Goal: Transaction & Acquisition: Download file/media

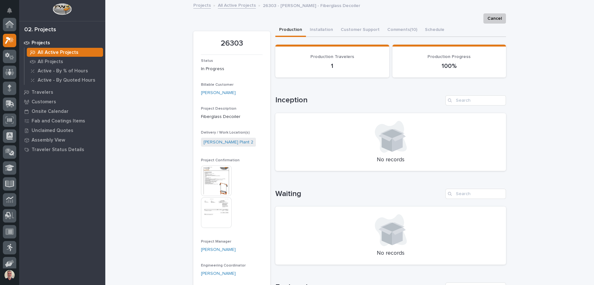
scroll to position [16, 0]
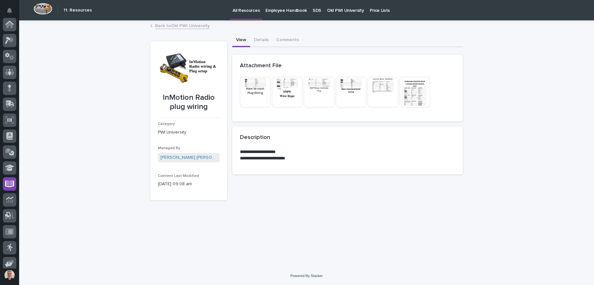
scroll to position [52, 0]
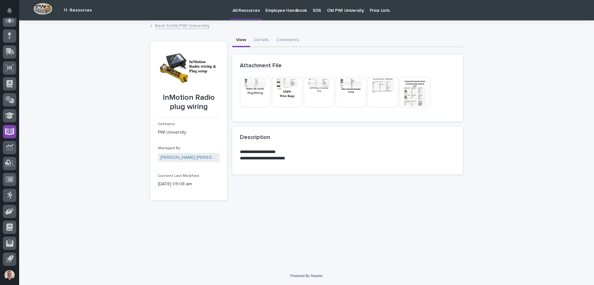
click at [259, 88] on img at bounding box center [255, 92] width 31 height 31
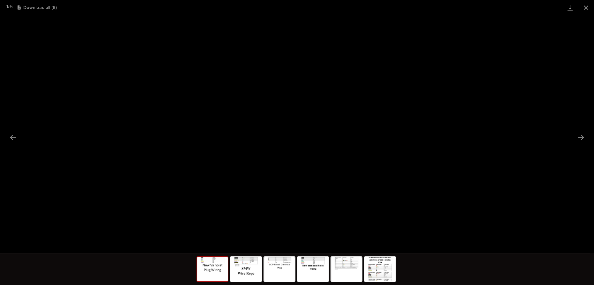
scroll to position [0, 0]
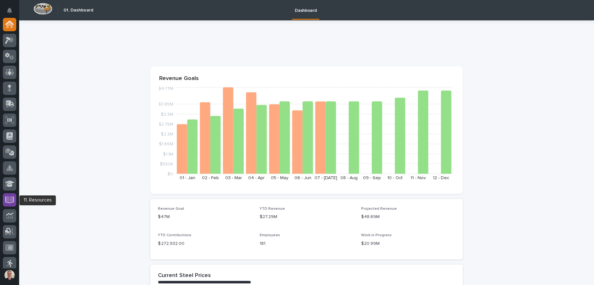
click at [16, 196] on link at bounding box center [9, 199] width 13 height 13
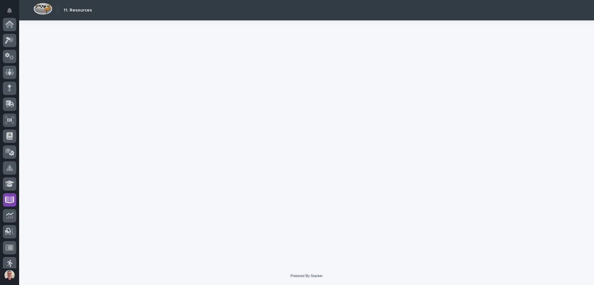
scroll to position [84, 0]
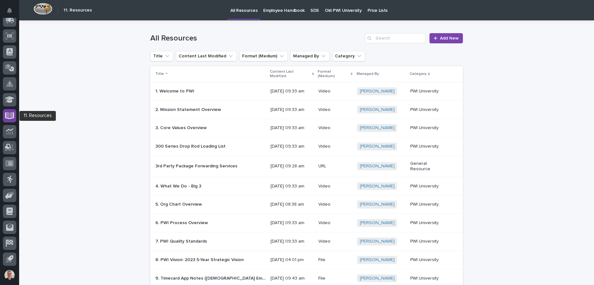
click at [12, 118] on icon at bounding box center [9, 115] width 9 height 7
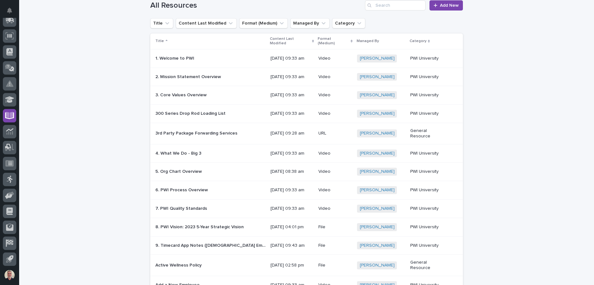
scroll to position [33, 0]
click at [9, 101] on icon at bounding box center [9, 99] width 9 height 6
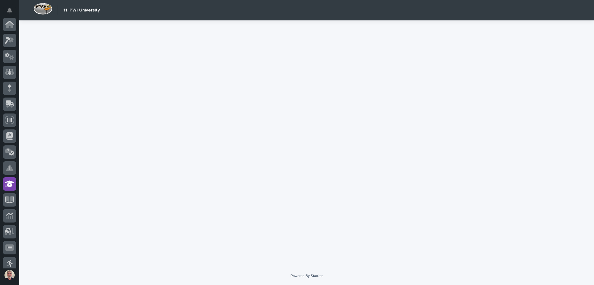
scroll to position [84, 0]
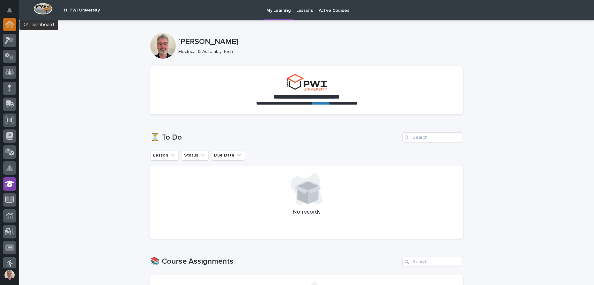
click at [10, 25] on icon at bounding box center [9, 25] width 6 height 6
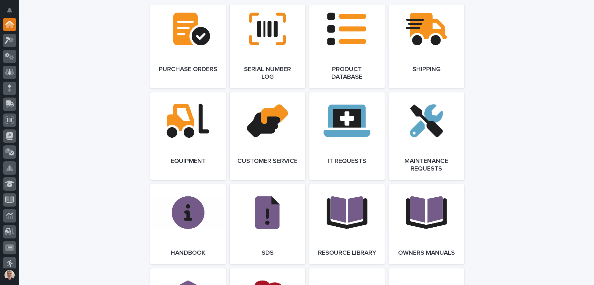
scroll to position [667, 0]
click at [352, 201] on link "Open Link" at bounding box center [347, 224] width 76 height 80
click at [13, 42] on icon at bounding box center [9, 40] width 9 height 7
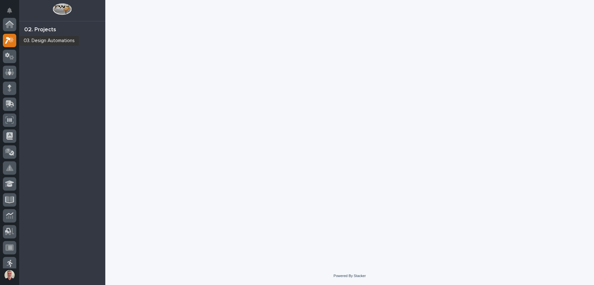
scroll to position [16, 0]
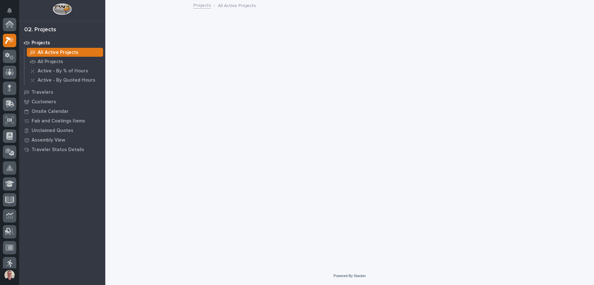
scroll to position [16, 0]
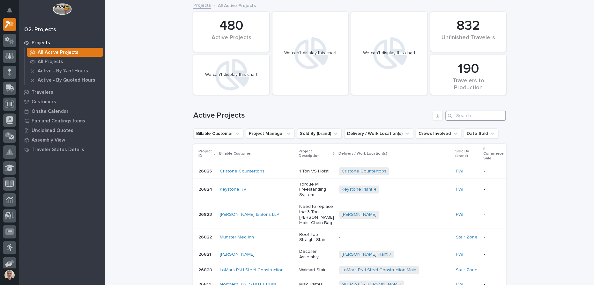
click at [458, 118] on input "Search" at bounding box center [476, 116] width 61 height 10
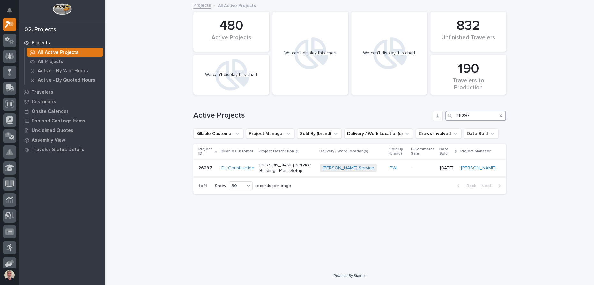
type input "26297"
click at [272, 167] on p "Brinkley Service Building - Plant Setup" at bounding box center [288, 168] width 56 height 11
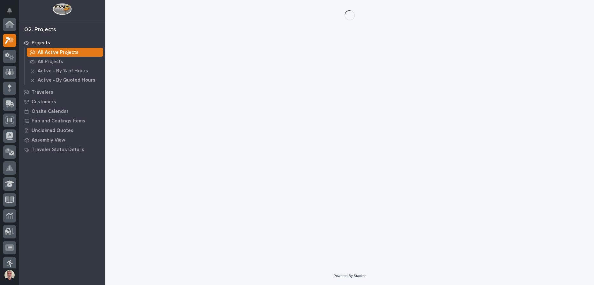
scroll to position [16, 0]
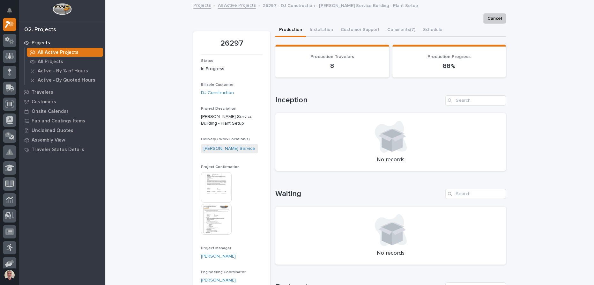
click at [221, 220] on img at bounding box center [216, 219] width 31 height 31
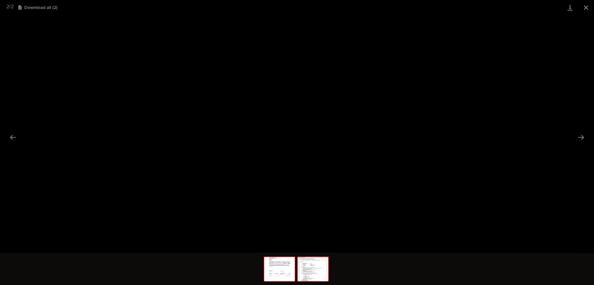
click at [281, 262] on img at bounding box center [279, 269] width 31 height 24
click at [320, 272] on img at bounding box center [313, 269] width 31 height 24
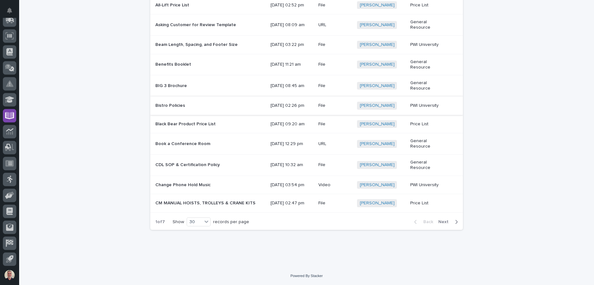
scroll to position [451, 0]
click at [455, 223] on icon "button" at bounding box center [456, 222] width 3 height 6
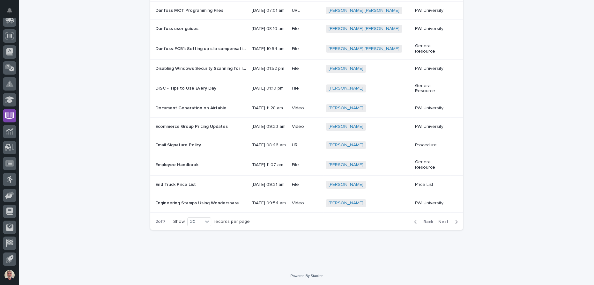
scroll to position [443, 0]
click at [440, 222] on span "Next" at bounding box center [446, 222] width 14 height 6
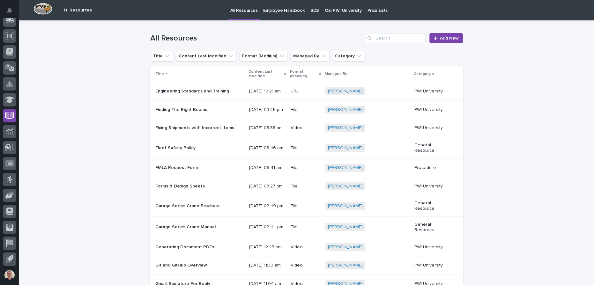
click at [180, 94] on p "Engineering Standards and Training" at bounding box center [192, 90] width 75 height 7
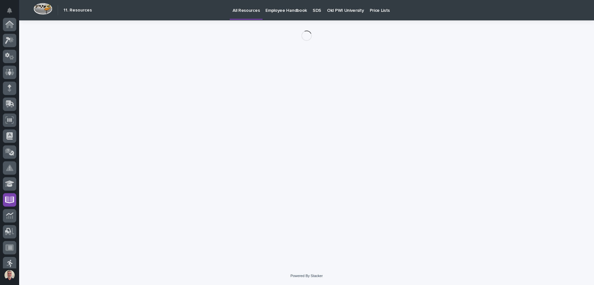
scroll to position [84, 0]
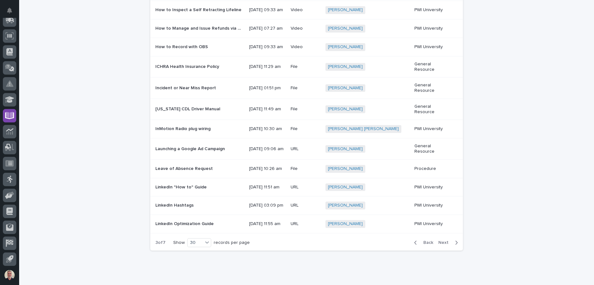
scroll to position [425, 0]
click at [442, 246] on span "Next" at bounding box center [446, 243] width 14 height 6
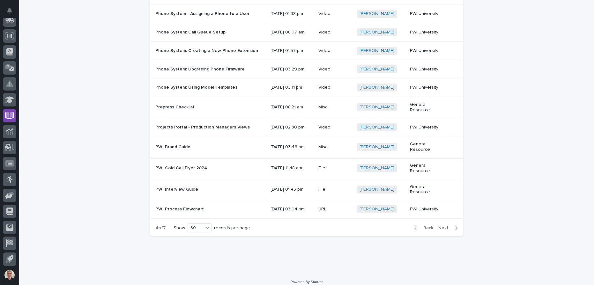
scroll to position [449, 0]
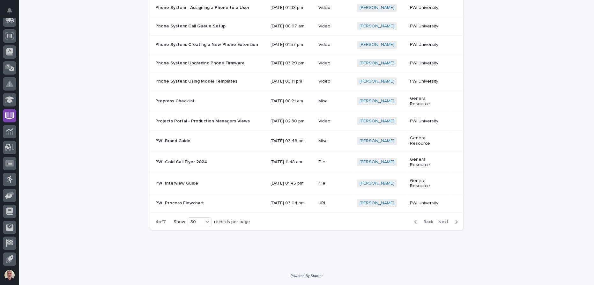
click at [439, 221] on span "Next" at bounding box center [446, 222] width 14 height 6
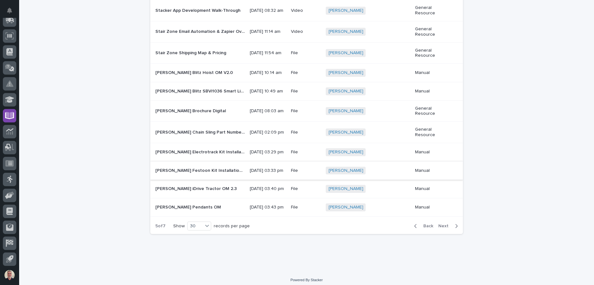
scroll to position [446, 0]
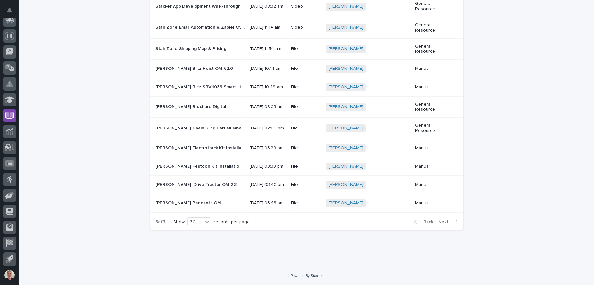
click at [181, 204] on p "Starke Pendants OM" at bounding box center [188, 203] width 67 height 7
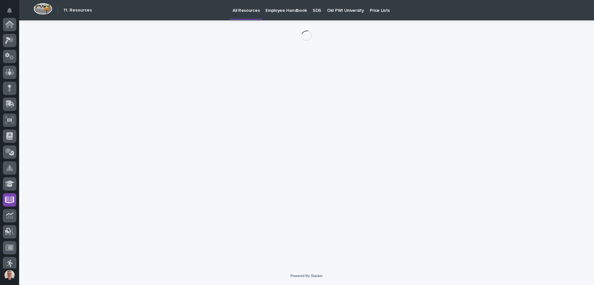
scroll to position [84, 0]
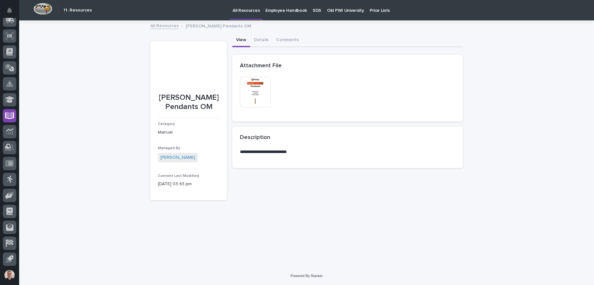
click at [254, 84] on img at bounding box center [255, 92] width 31 height 31
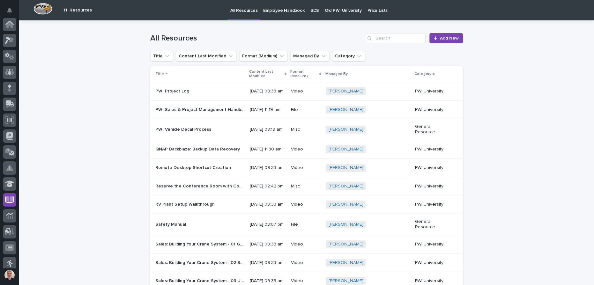
scroll to position [84, 0]
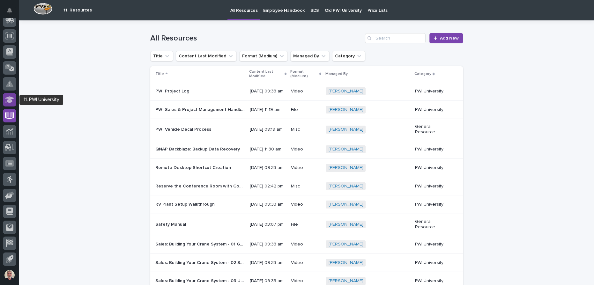
click at [12, 101] on icon at bounding box center [9, 99] width 9 height 6
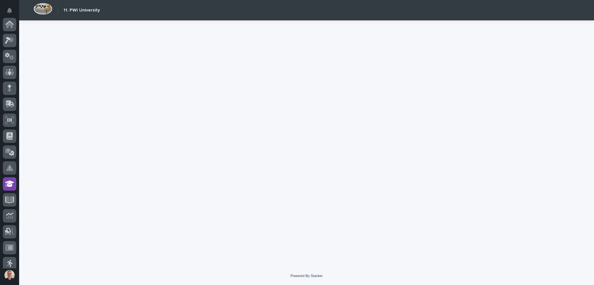
scroll to position [84, 0]
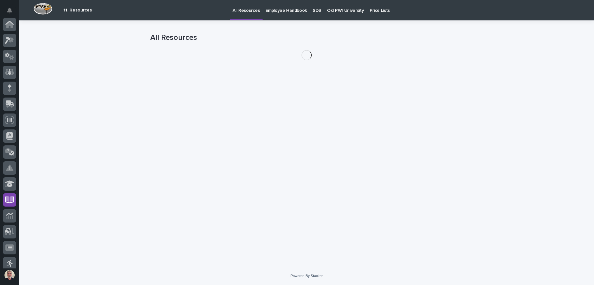
scroll to position [84, 0]
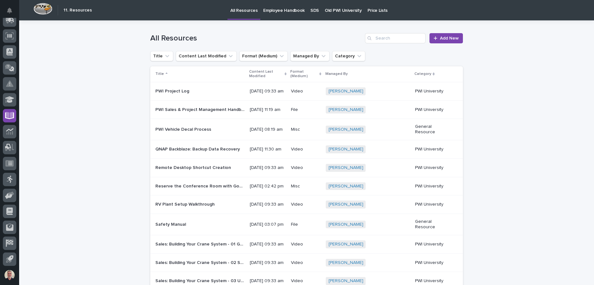
click at [325, 10] on p "Old PWI University" at bounding box center [343, 6] width 37 height 13
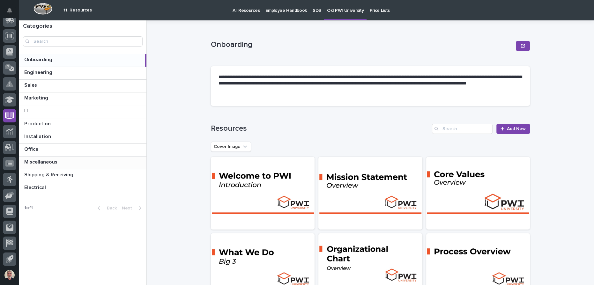
click at [50, 162] on p "Miscellaneous" at bounding box center [41, 161] width 34 height 7
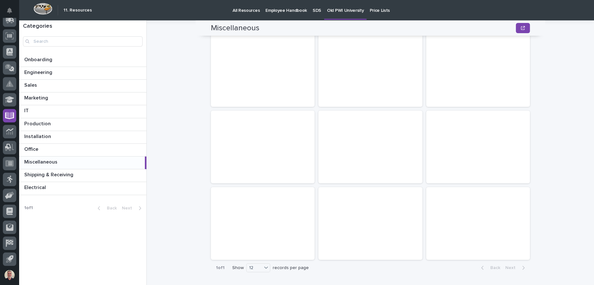
scroll to position [169, 0]
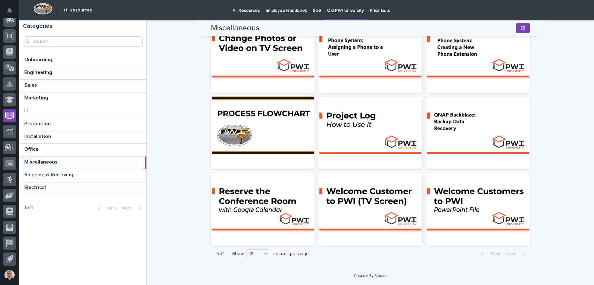
click at [45, 188] on p "Electrical" at bounding box center [35, 187] width 23 height 7
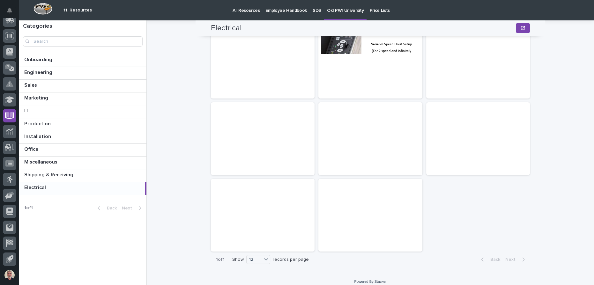
scroll to position [169, 0]
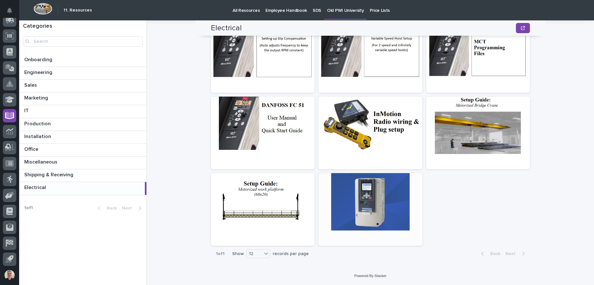
click at [375, 199] on div at bounding box center [371, 201] width 104 height 57
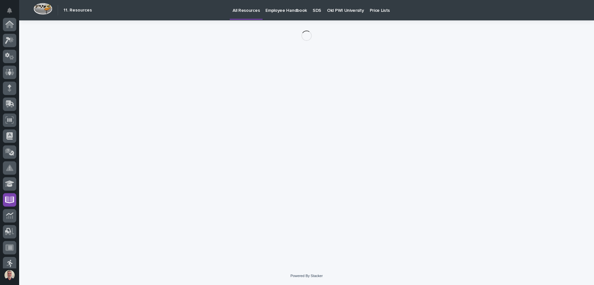
scroll to position [84, 0]
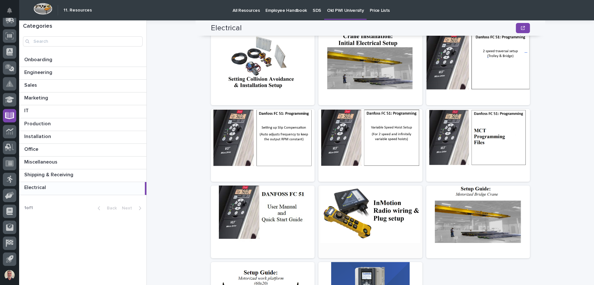
scroll to position [81, 0]
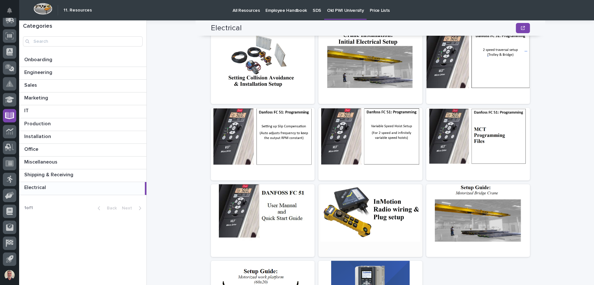
click at [352, 218] on div at bounding box center [371, 213] width 104 height 57
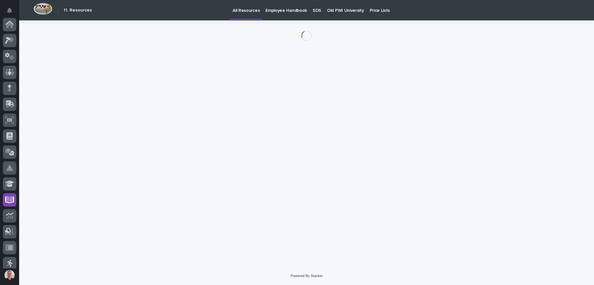
scroll to position [84, 0]
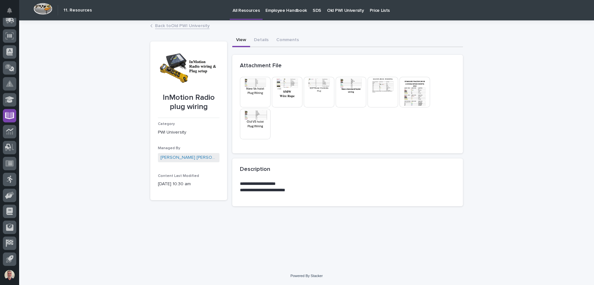
click at [263, 85] on img at bounding box center [255, 92] width 31 height 31
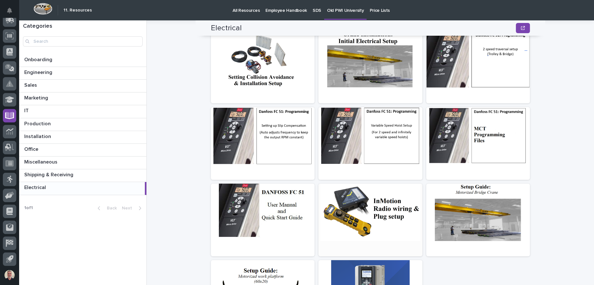
scroll to position [82, 0]
click at [384, 193] on div at bounding box center [371, 212] width 104 height 57
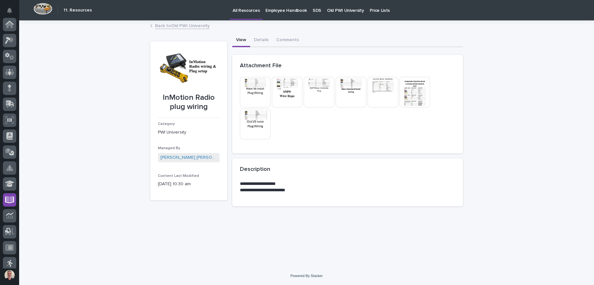
scroll to position [84, 0]
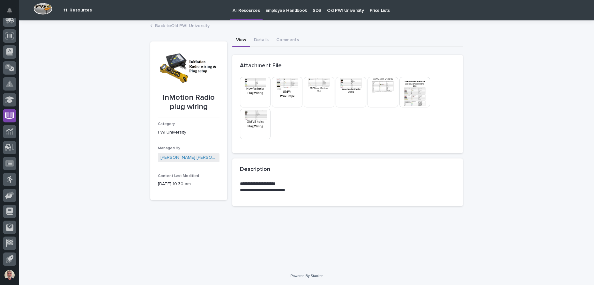
click at [358, 89] on img at bounding box center [351, 92] width 31 height 31
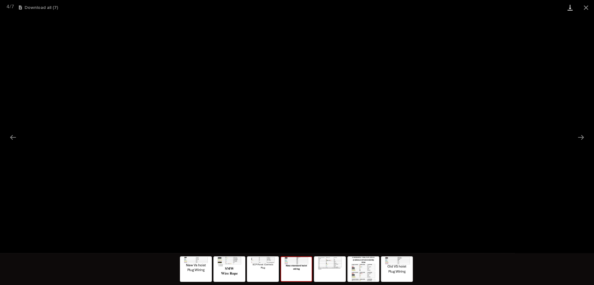
click at [573, 10] on link "Download" at bounding box center [571, 7] width 16 height 15
